Goal: Find specific page/section: Find specific page/section

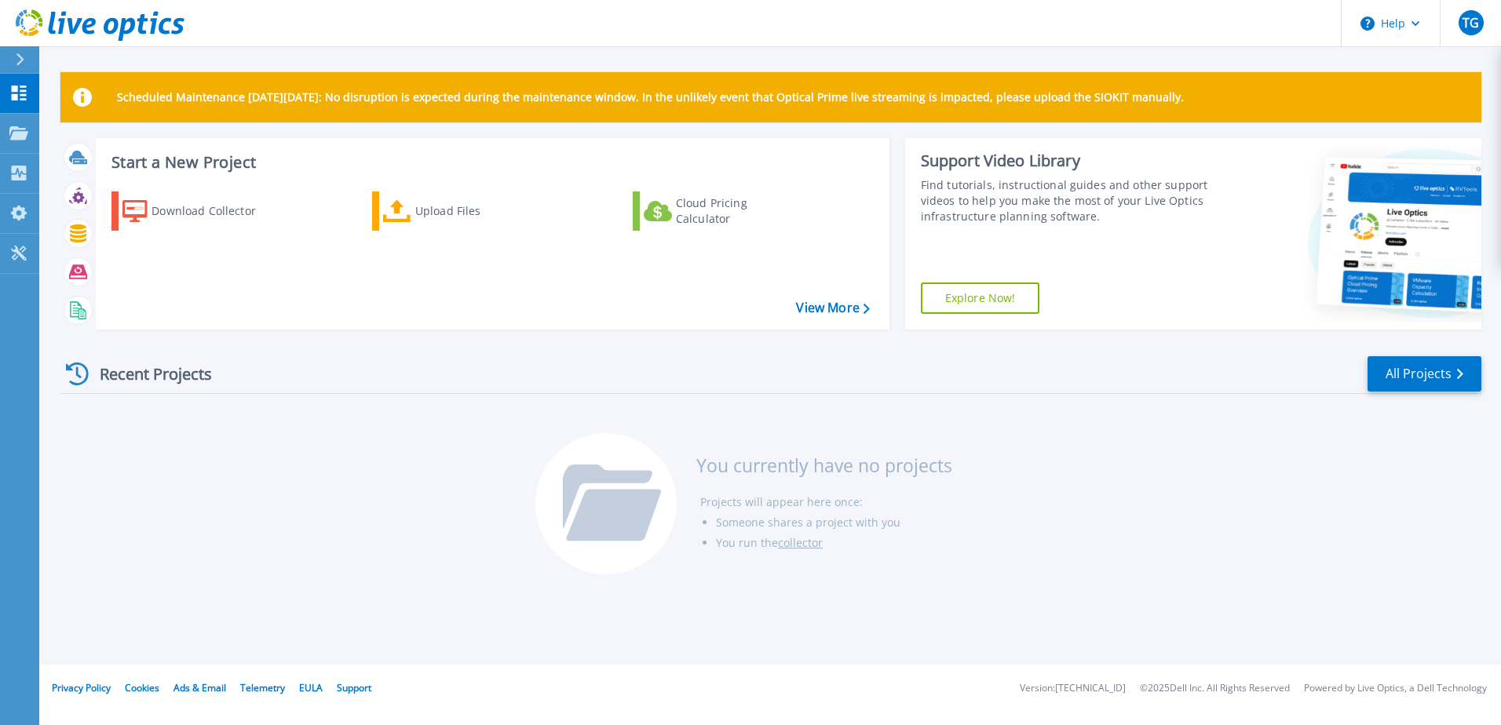
click at [999, 299] on link "Explore Now!" at bounding box center [980, 298] width 119 height 31
click at [1423, 377] on link "All Projects" at bounding box center [1425, 373] width 114 height 35
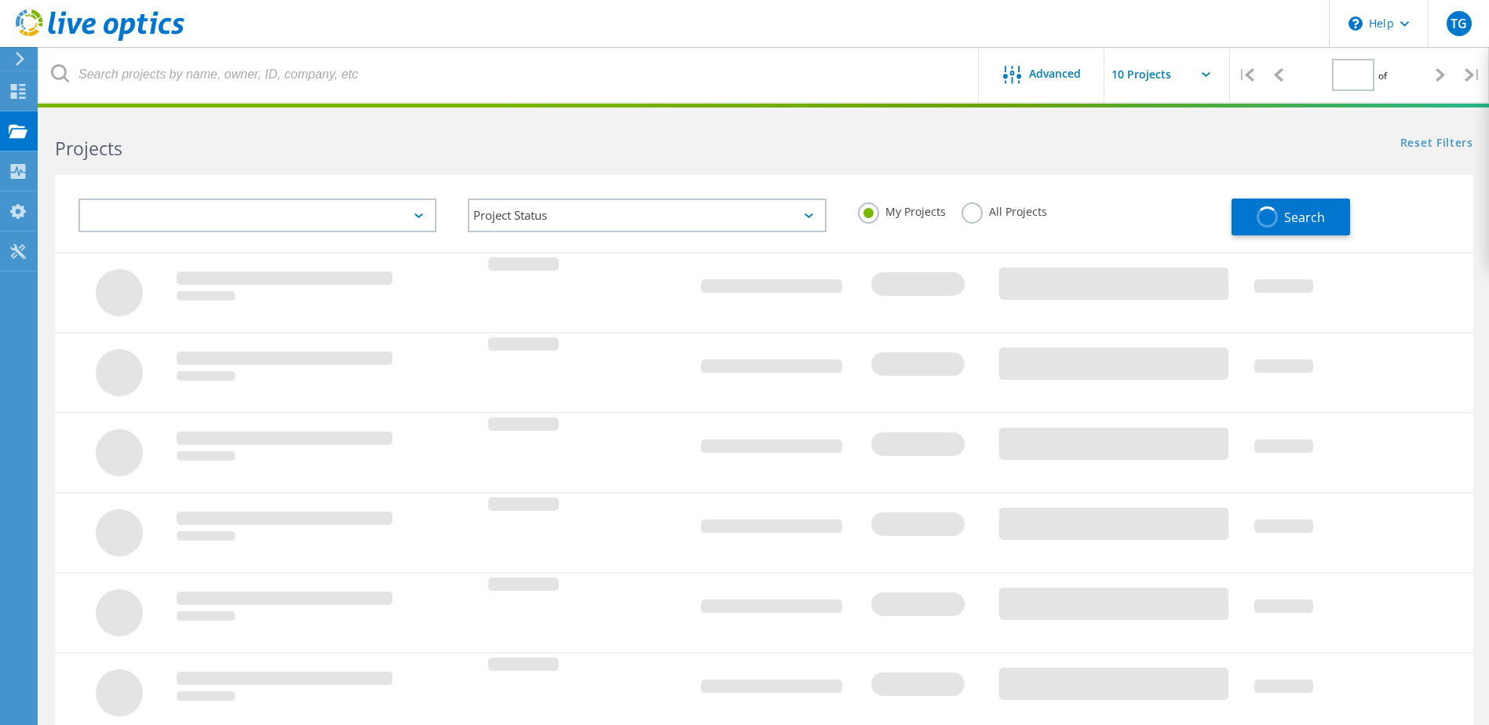
type input "1"
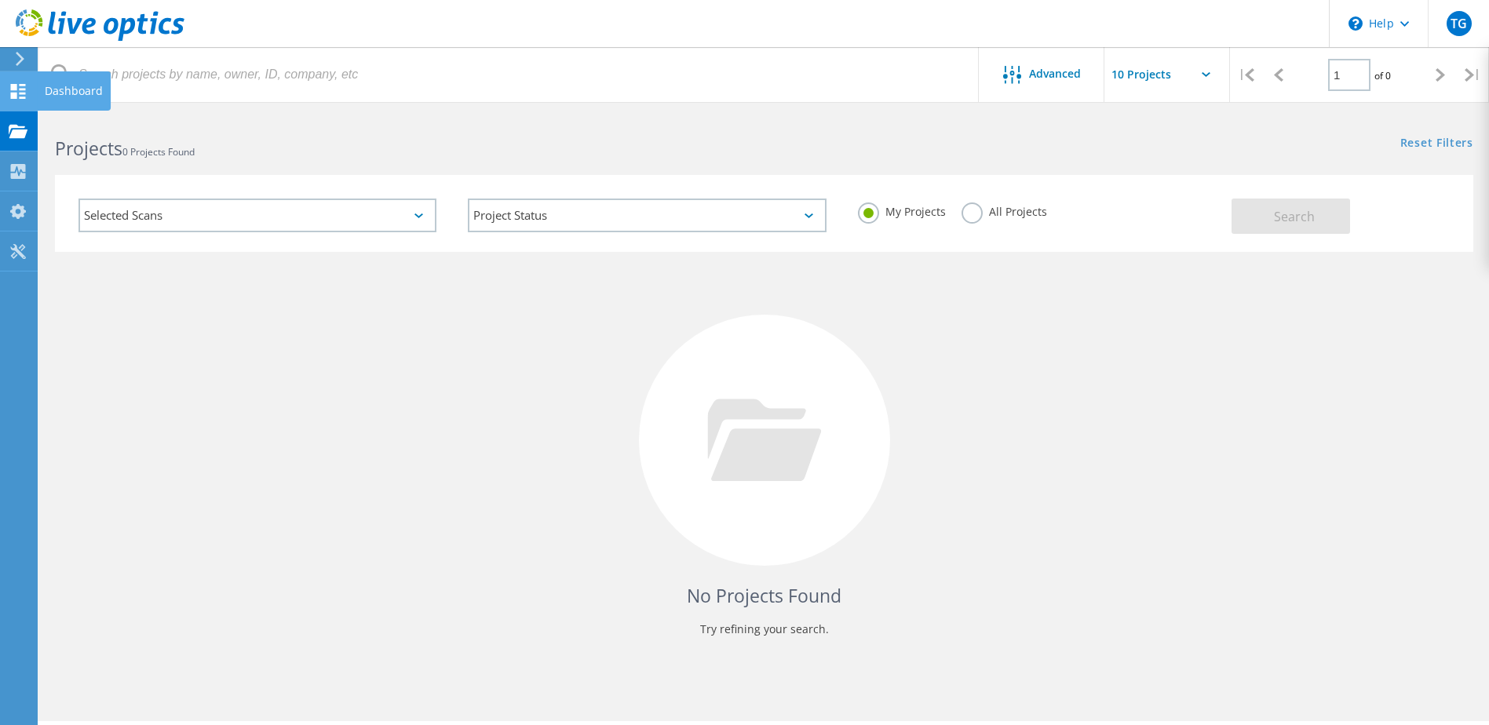
click at [15, 95] on use at bounding box center [18, 91] width 15 height 15
